Goal: Information Seeking & Learning: Learn about a topic

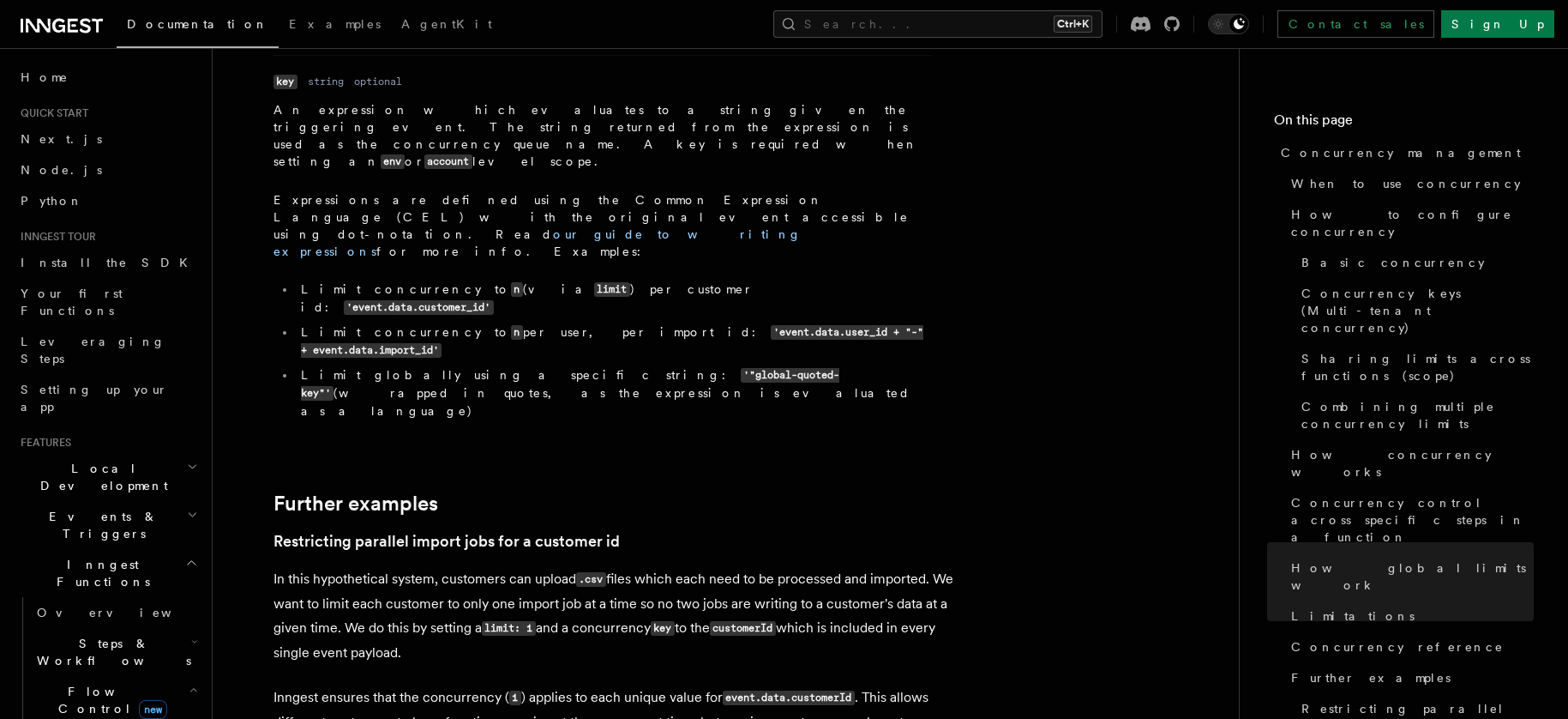
scroll to position [114, 0]
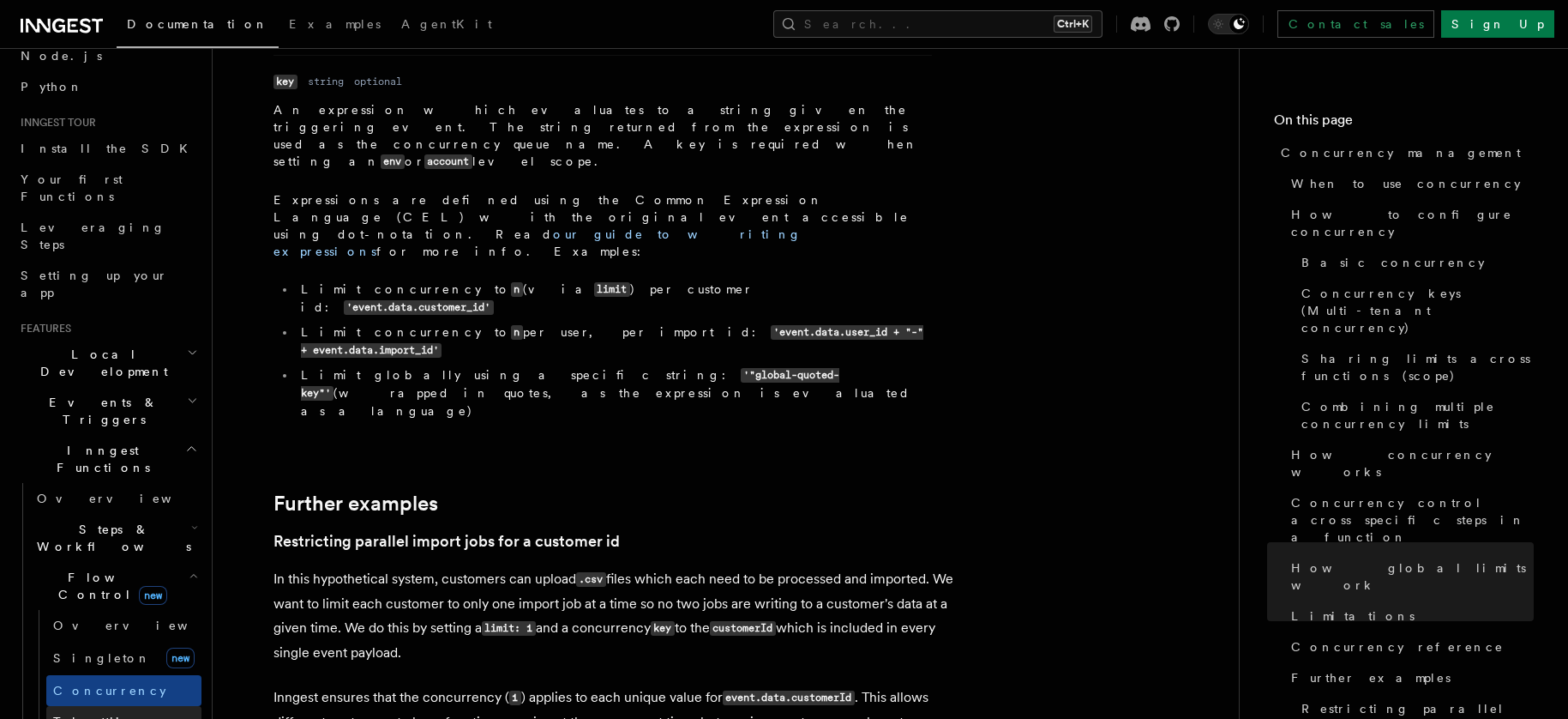
click at [105, 715] on span "Throttling" at bounding box center [103, 722] width 98 height 14
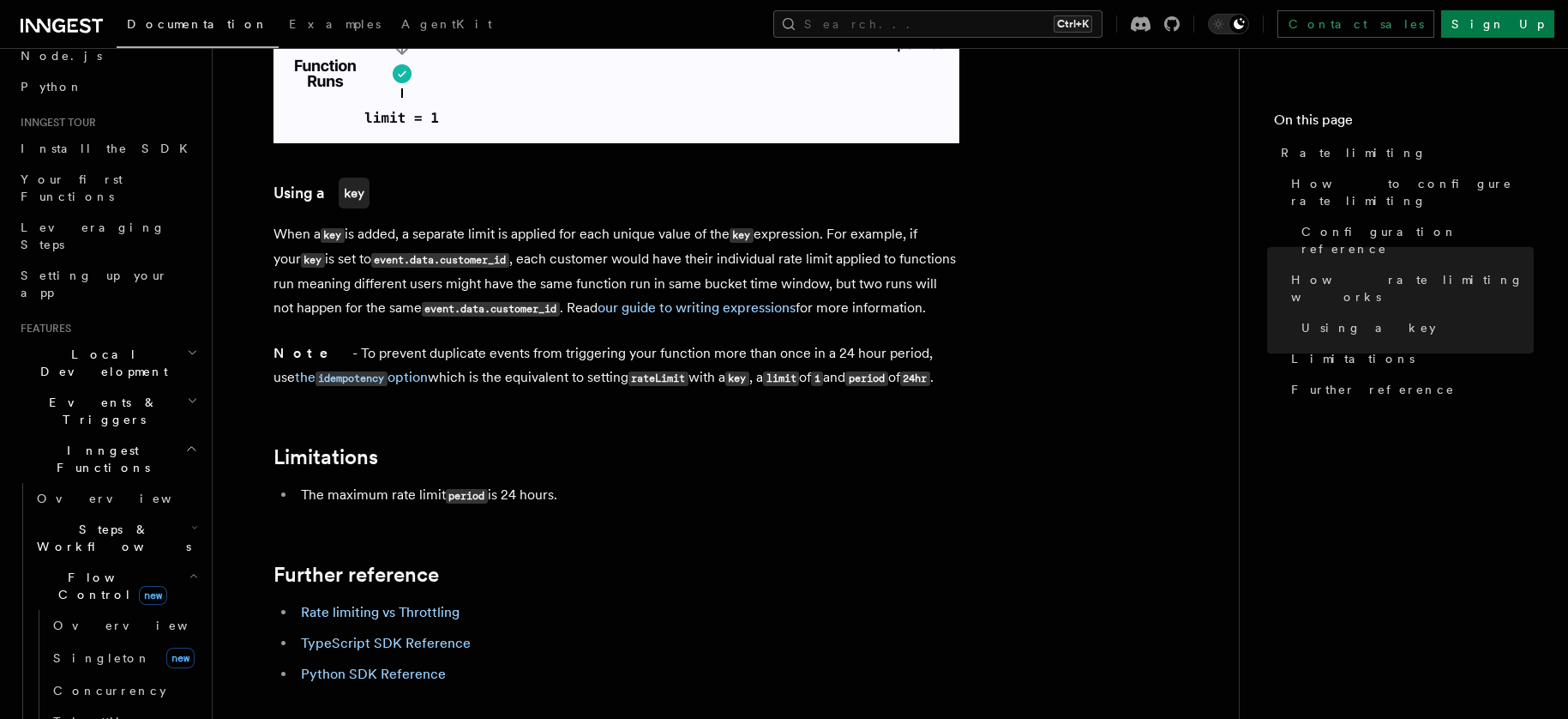
scroll to position [2516, 0]
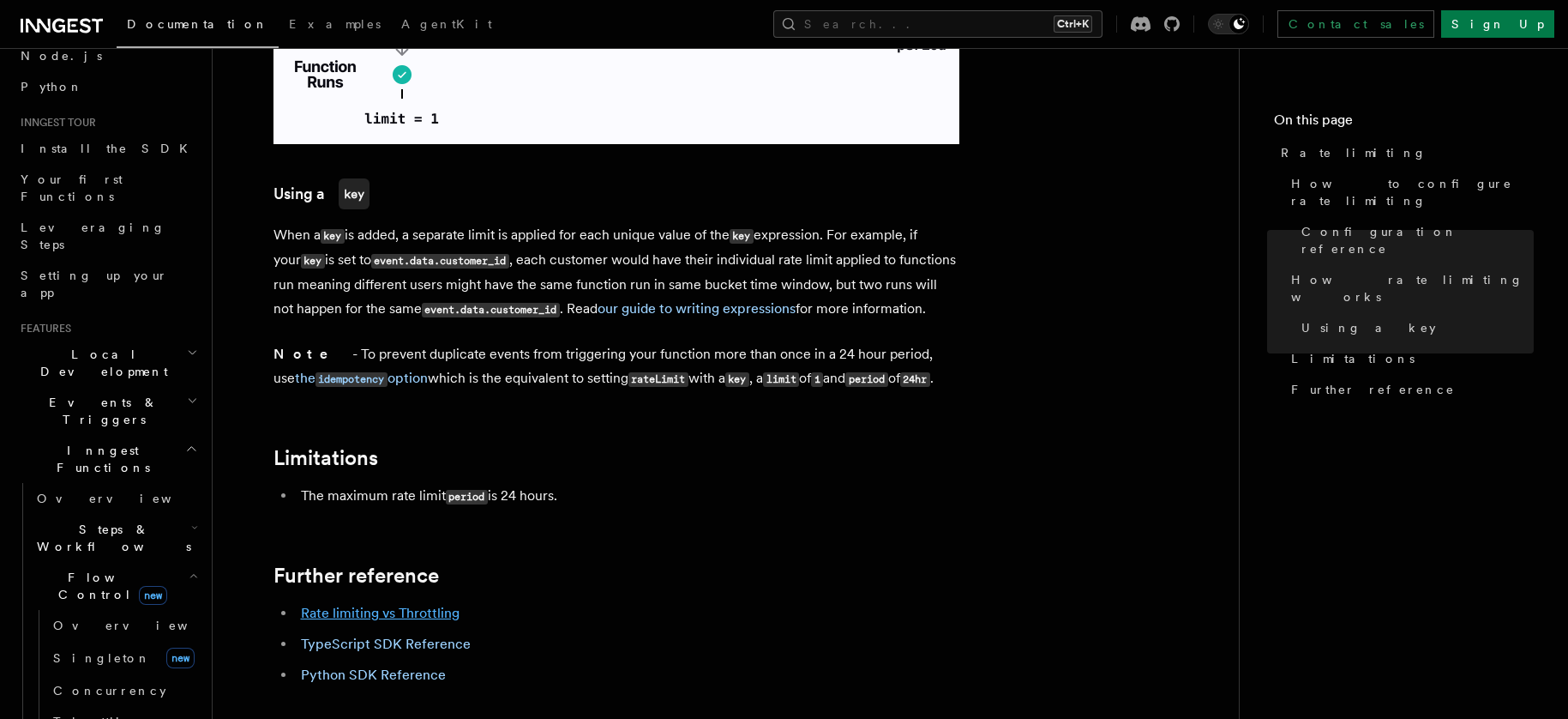
click at [402, 605] on link "Rate limiting vs Throttling" at bounding box center [380, 613] width 159 height 16
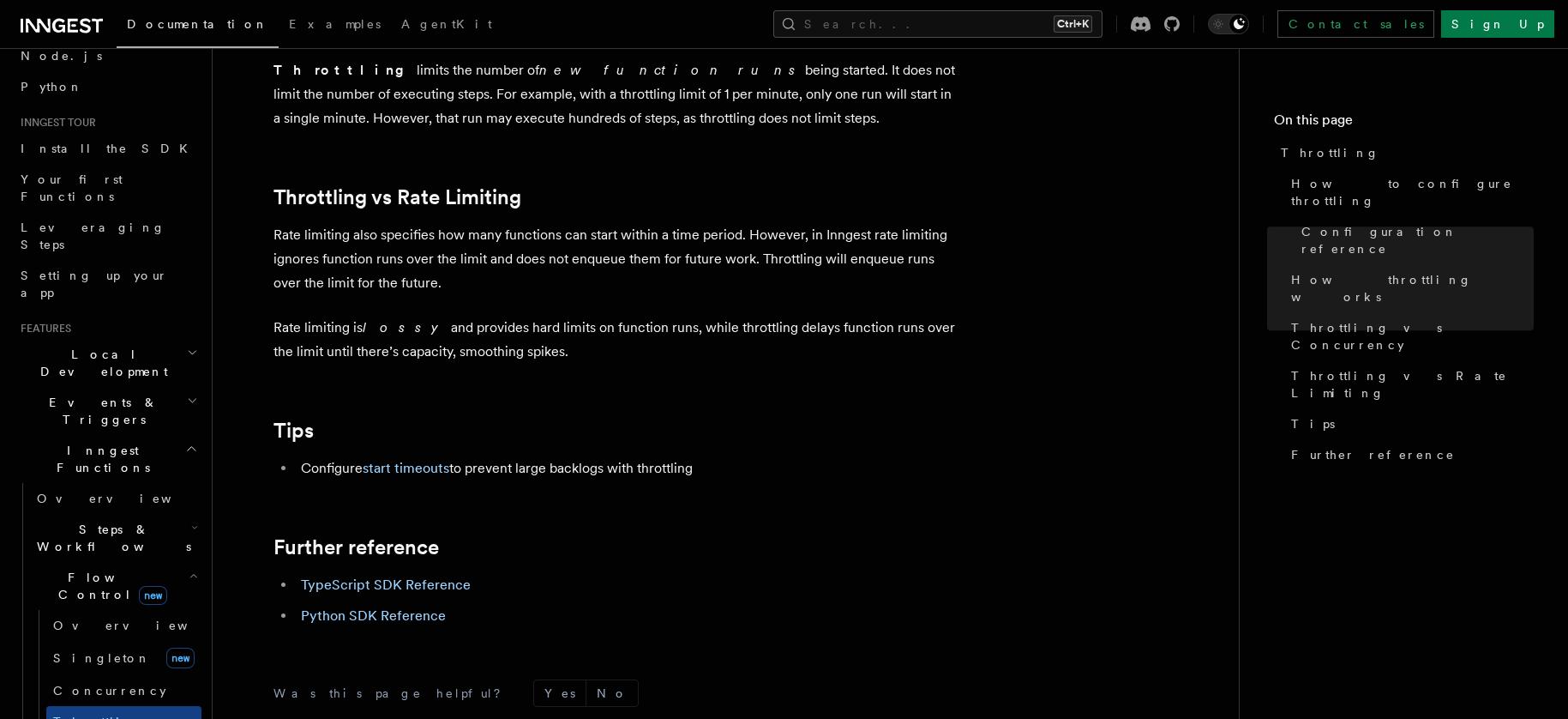
scroll to position [1836, 0]
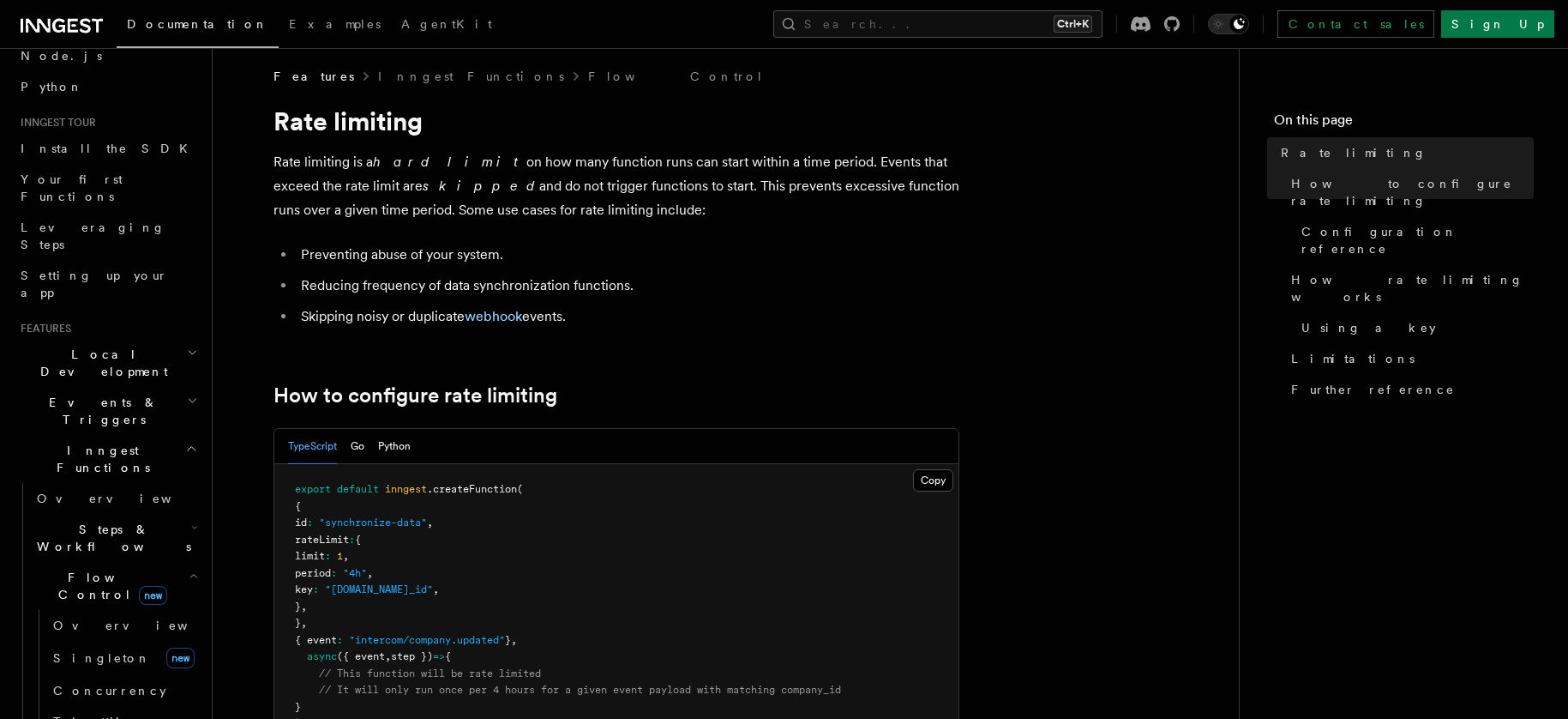
scroll to position [457, 0]
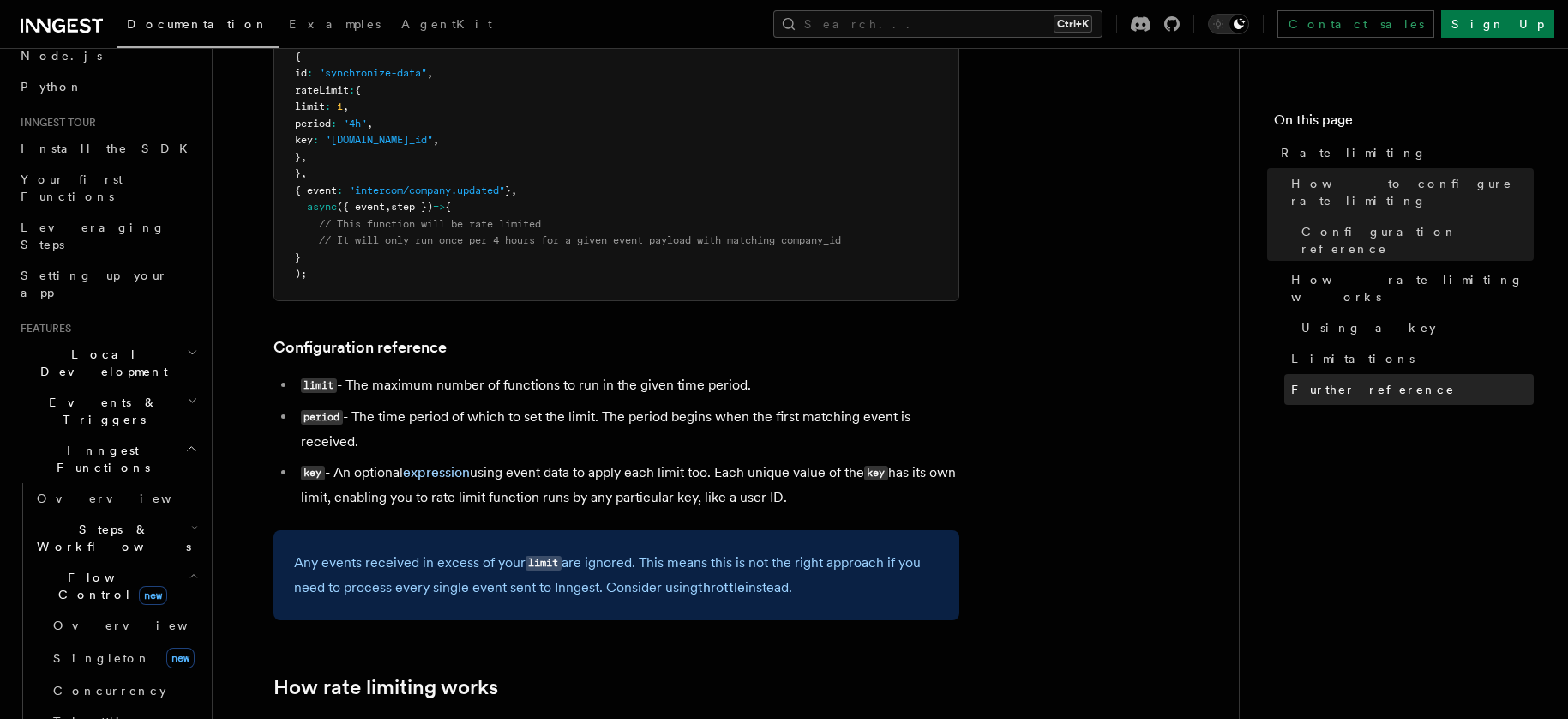
click at [1344, 381] on span "Further reference" at bounding box center [1374, 390] width 164 height 17
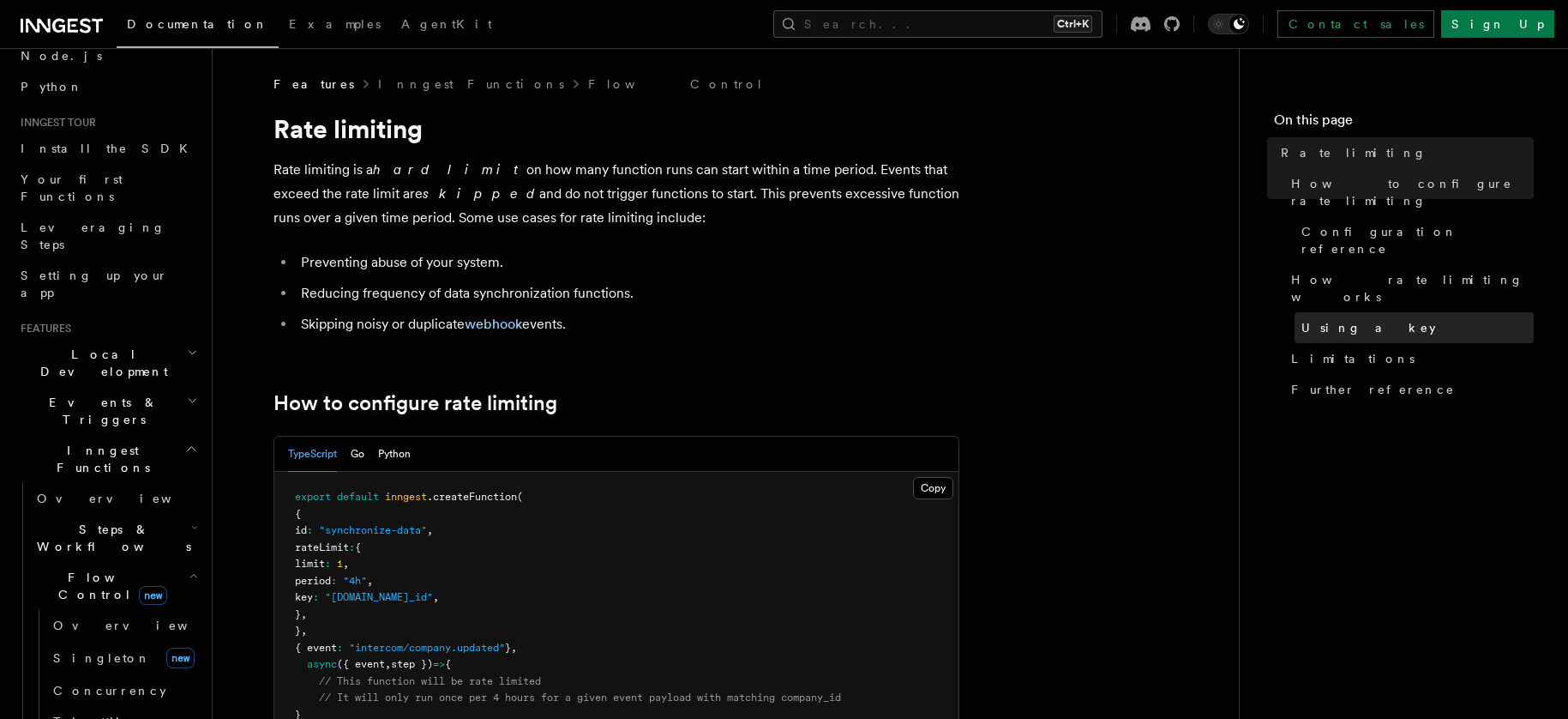
click at [1372, 312] on link "Using a key" at bounding box center [1413, 328] width 239 height 31
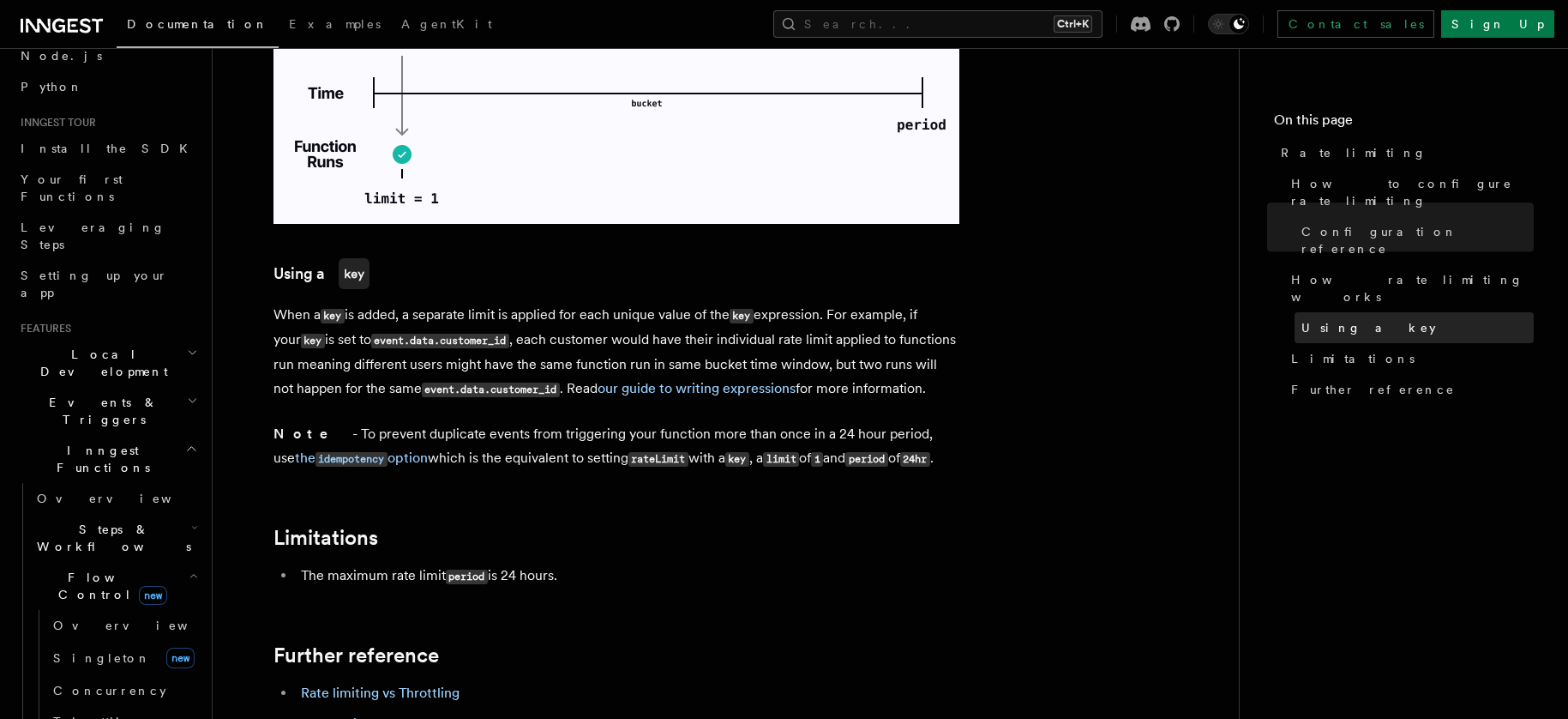
scroll to position [2539, 0]
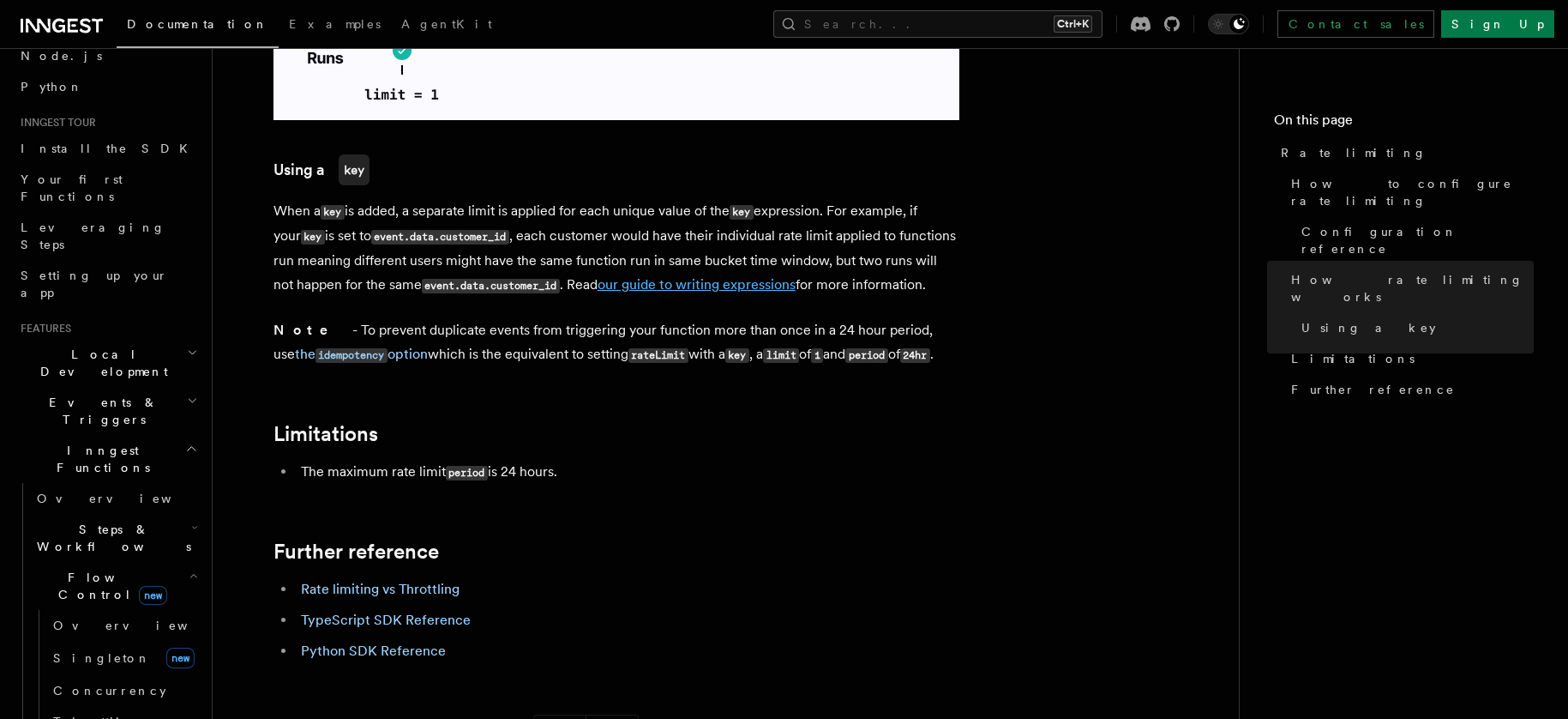
click at [650, 277] on link "our guide to writing expressions" at bounding box center [696, 284] width 198 height 16
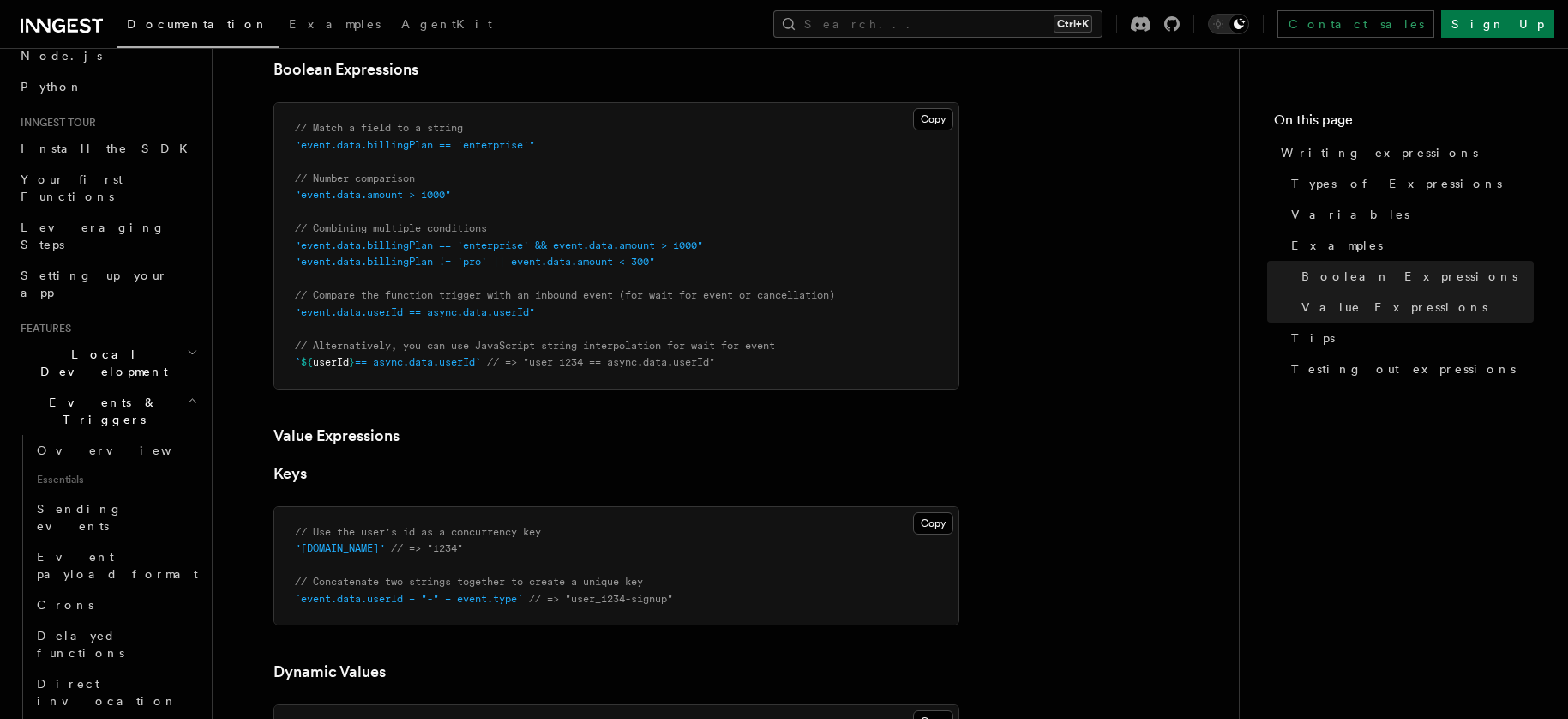
scroll to position [1029, 0]
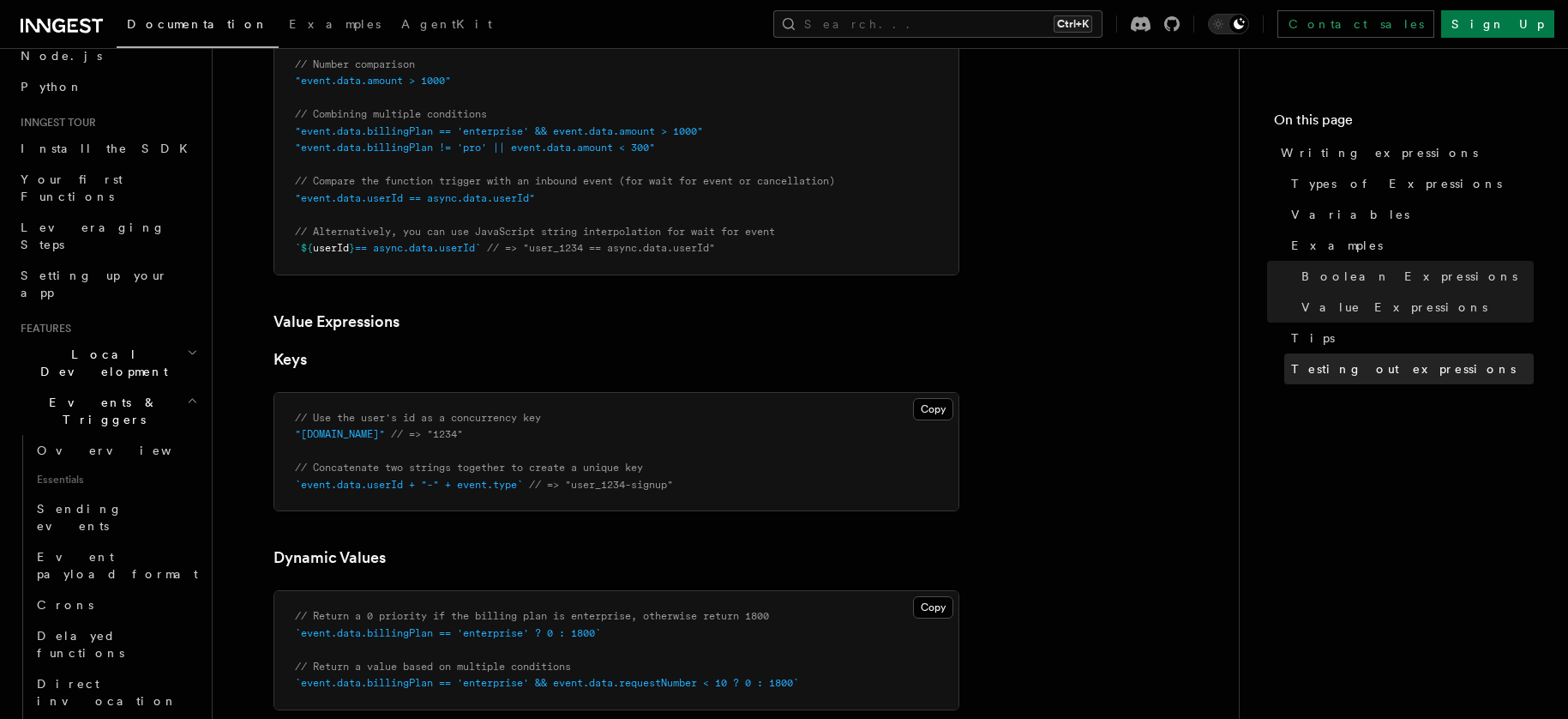
click at [1405, 370] on span "Testing out expressions" at bounding box center [1404, 369] width 225 height 17
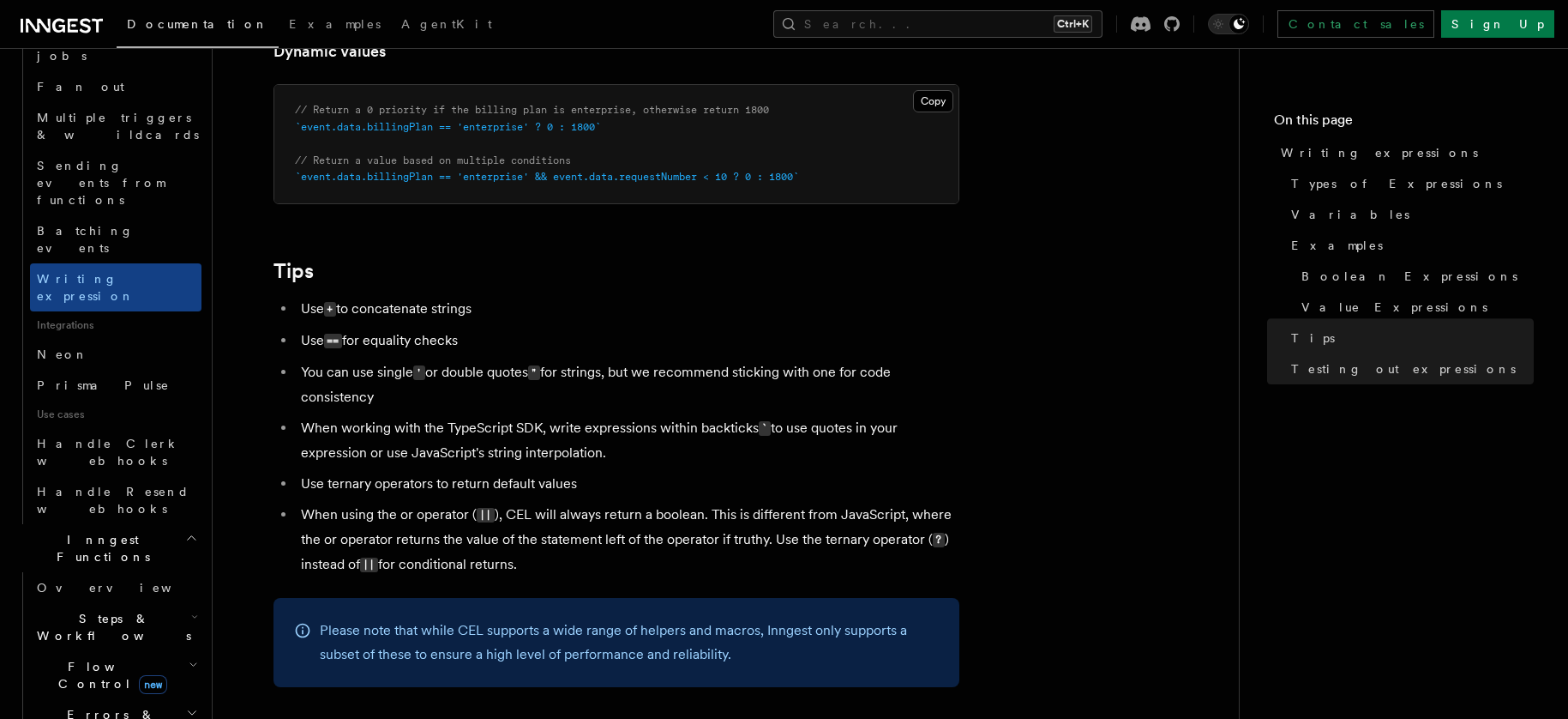
scroll to position [1527, 0]
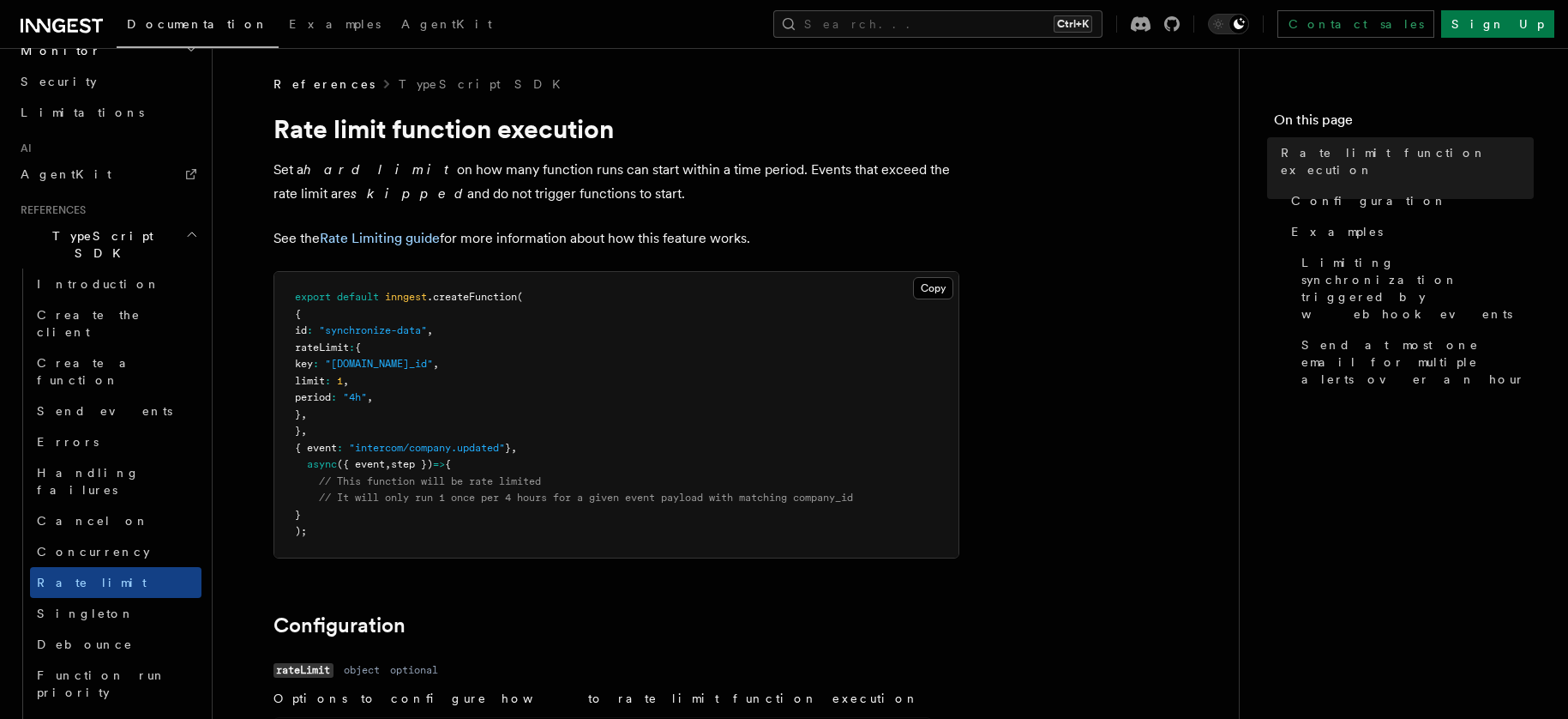
scroll to position [980, 0]
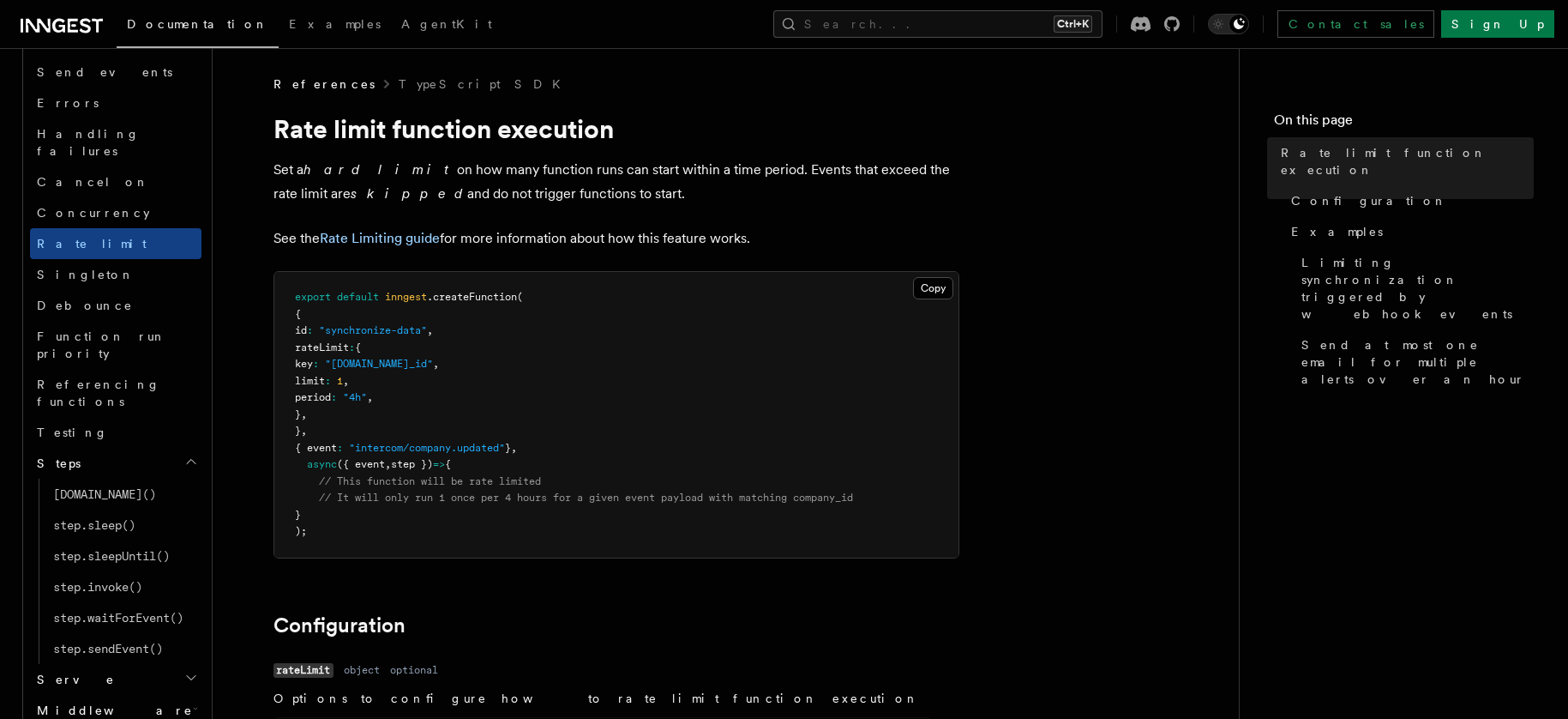
scroll to position [1323, 0]
click at [151, 548] on span "step.sleepUntil()" at bounding box center [111, 555] width 117 height 14
